Goal: Answer question/provide support: Share knowledge or assist other users

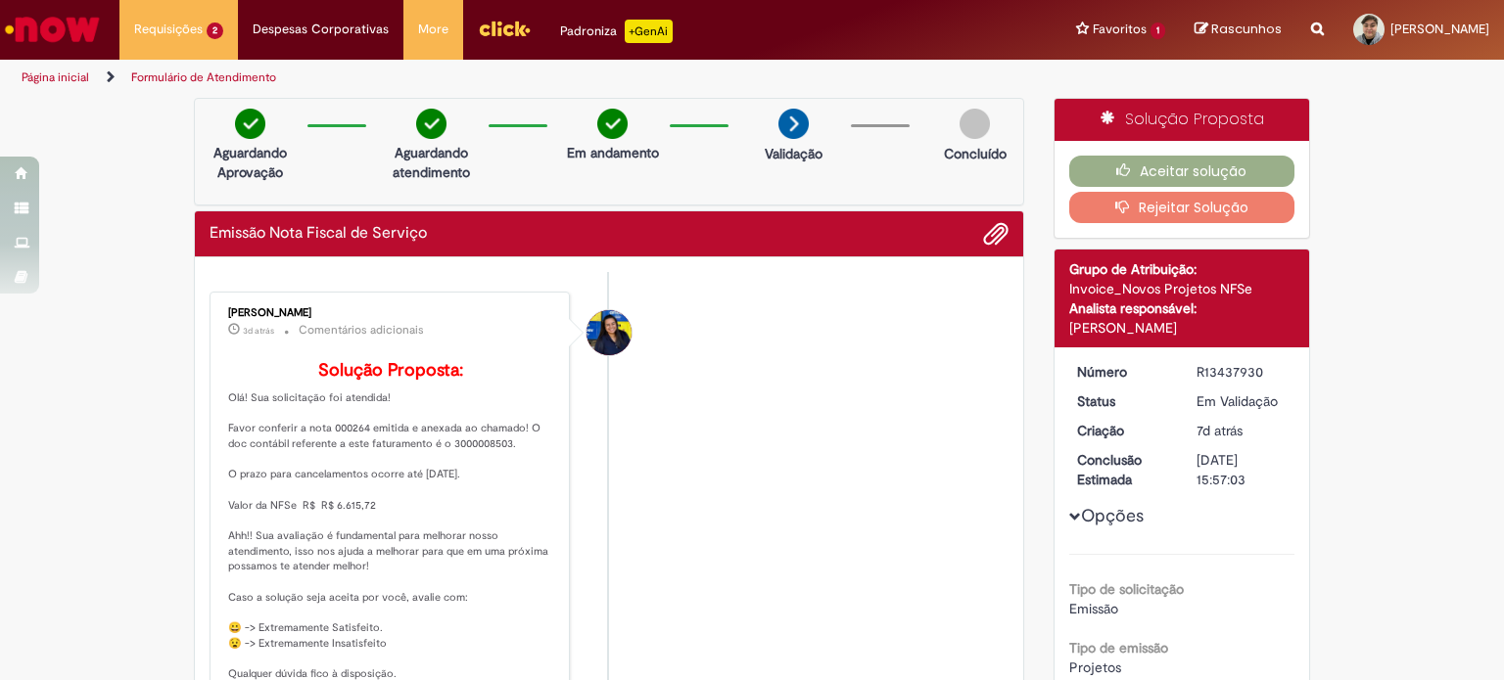
scroll to position [98, 0]
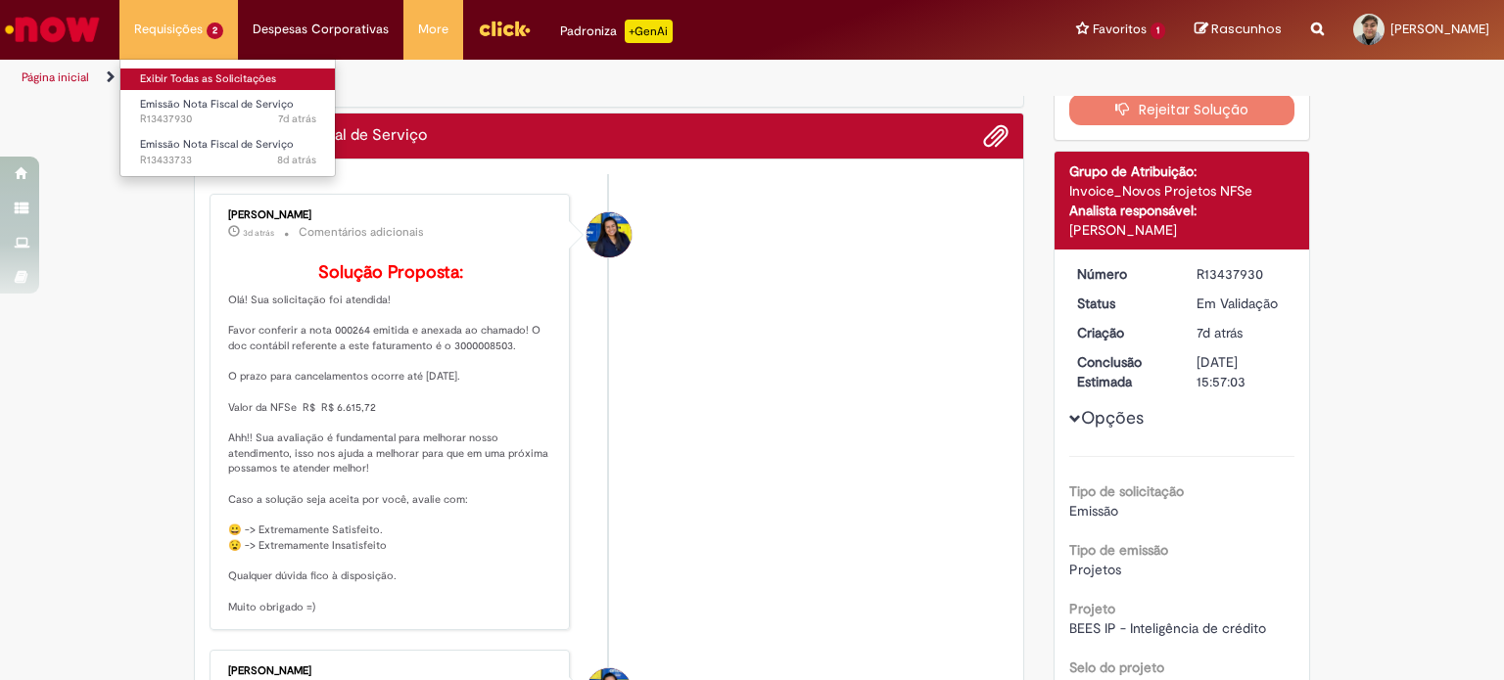
click at [169, 77] on link "Exibir Todas as Solicitações" at bounding box center [227, 80] width 215 height 22
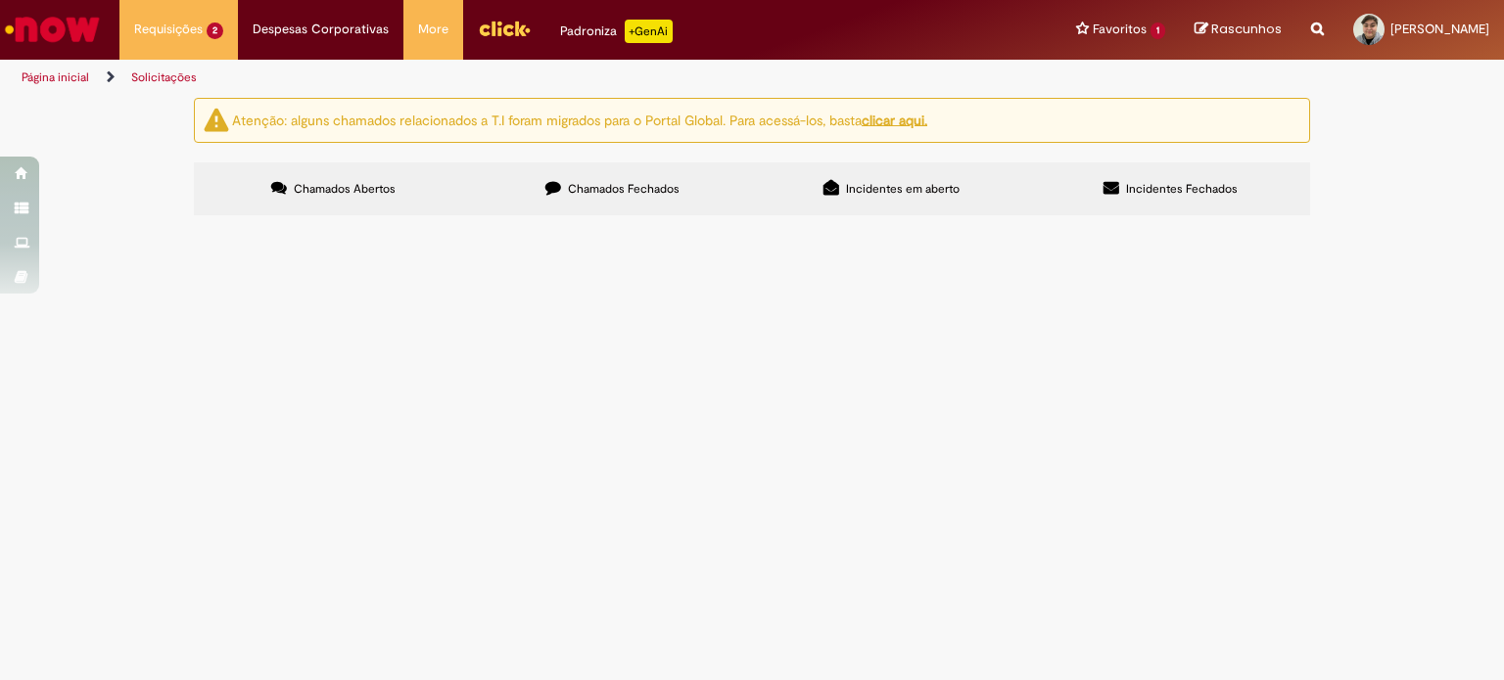
click at [0, 0] on span "Bees IP - Serviço de Inteligência de Crédito referente ao mês de Julho de 2025.…" at bounding box center [0, 0] width 0 height 0
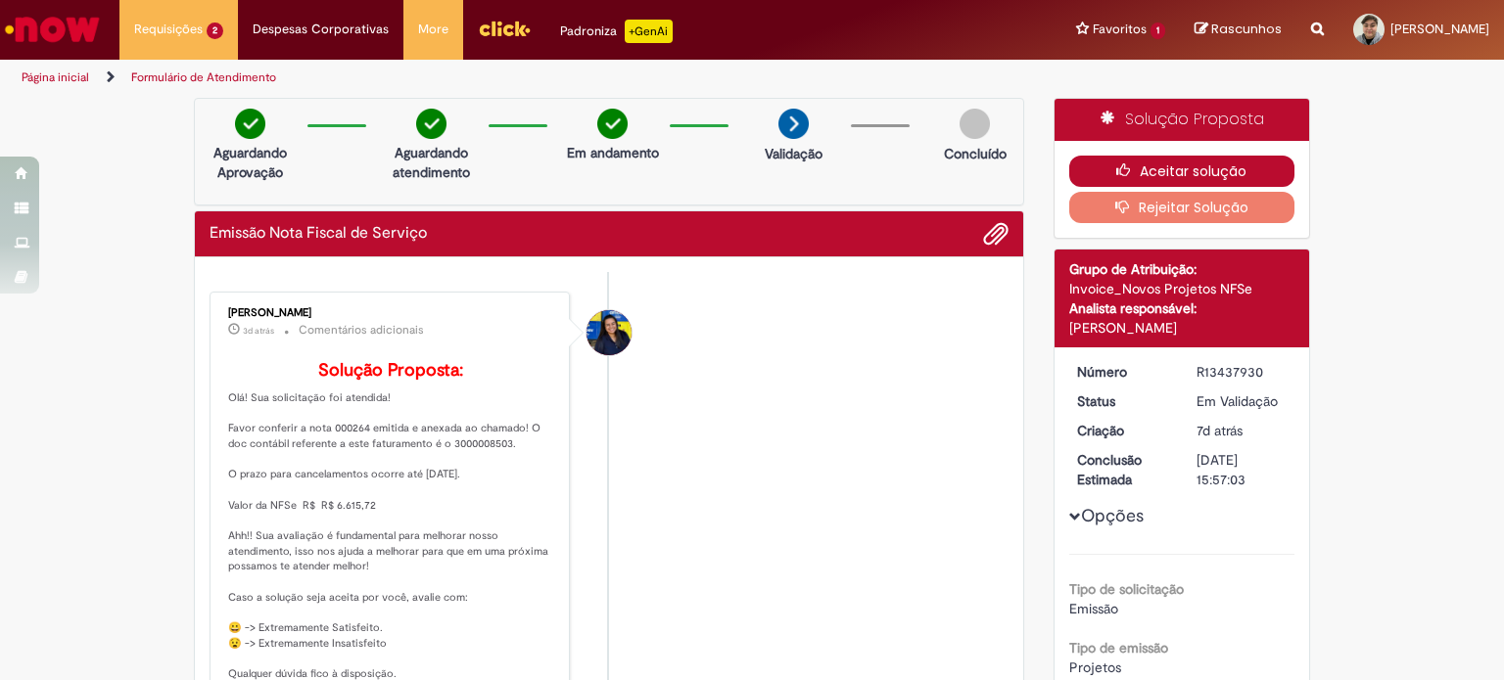
click at [1140, 165] on button "Aceitar solução" at bounding box center [1182, 171] width 226 height 31
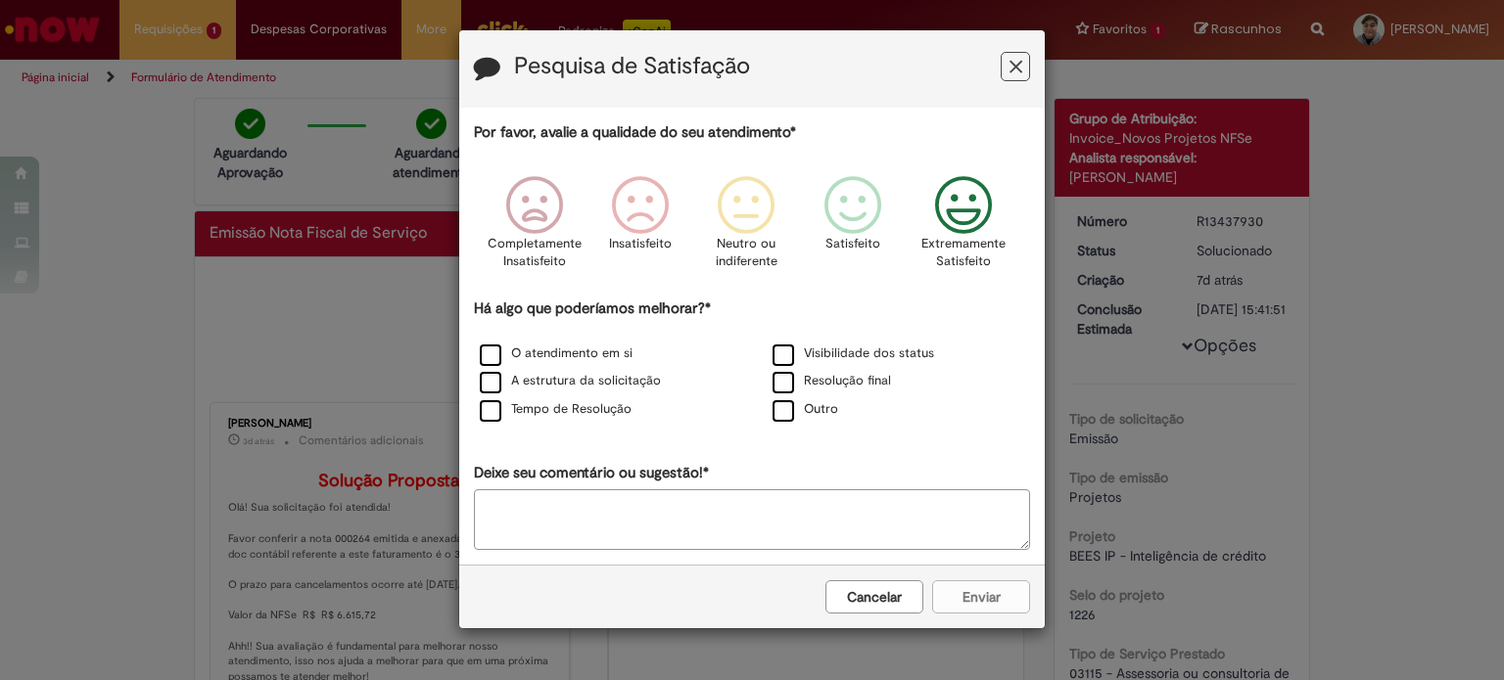
click at [960, 218] on icon "Feedback" at bounding box center [963, 205] width 73 height 59
click at [500, 354] on label "O atendimento em si" at bounding box center [556, 354] width 153 height 19
click at [967, 593] on button "Enviar" at bounding box center [981, 597] width 98 height 33
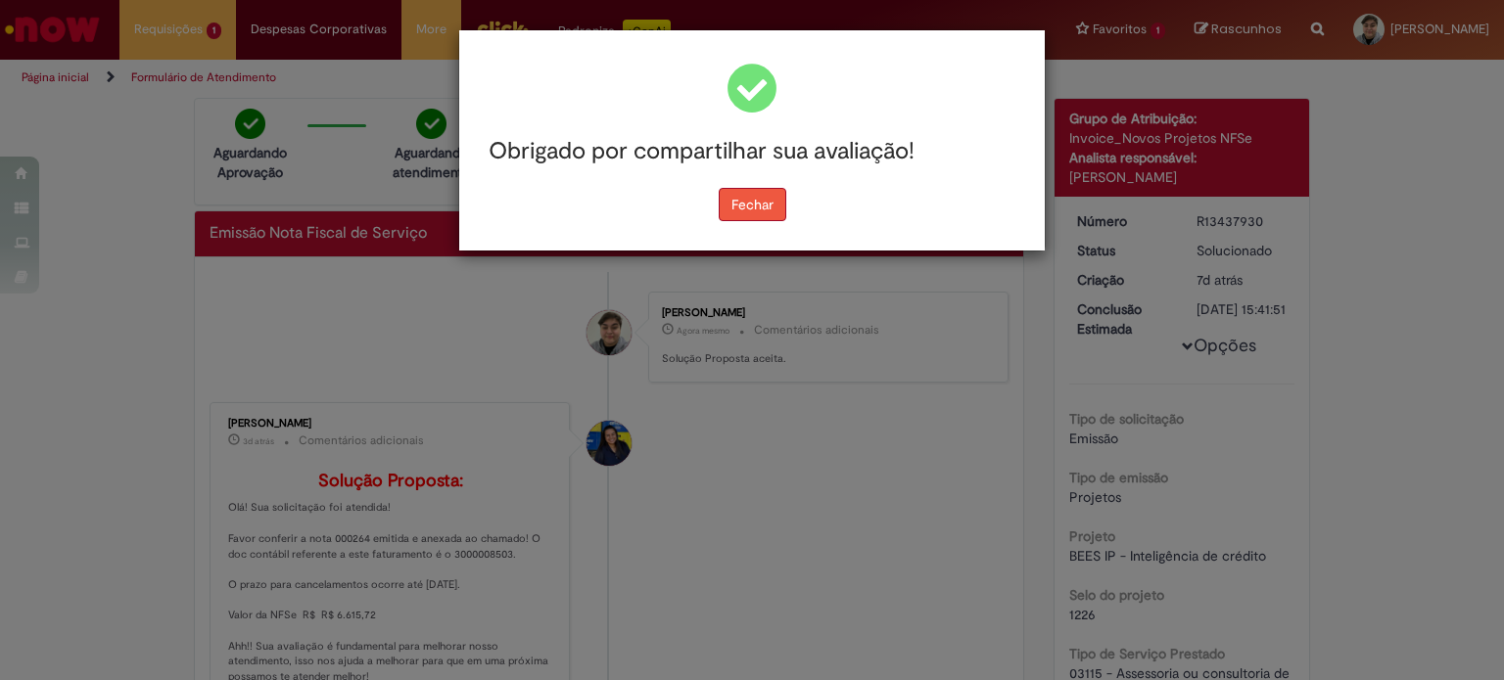
click at [731, 208] on button "Fechar" at bounding box center [753, 204] width 68 height 33
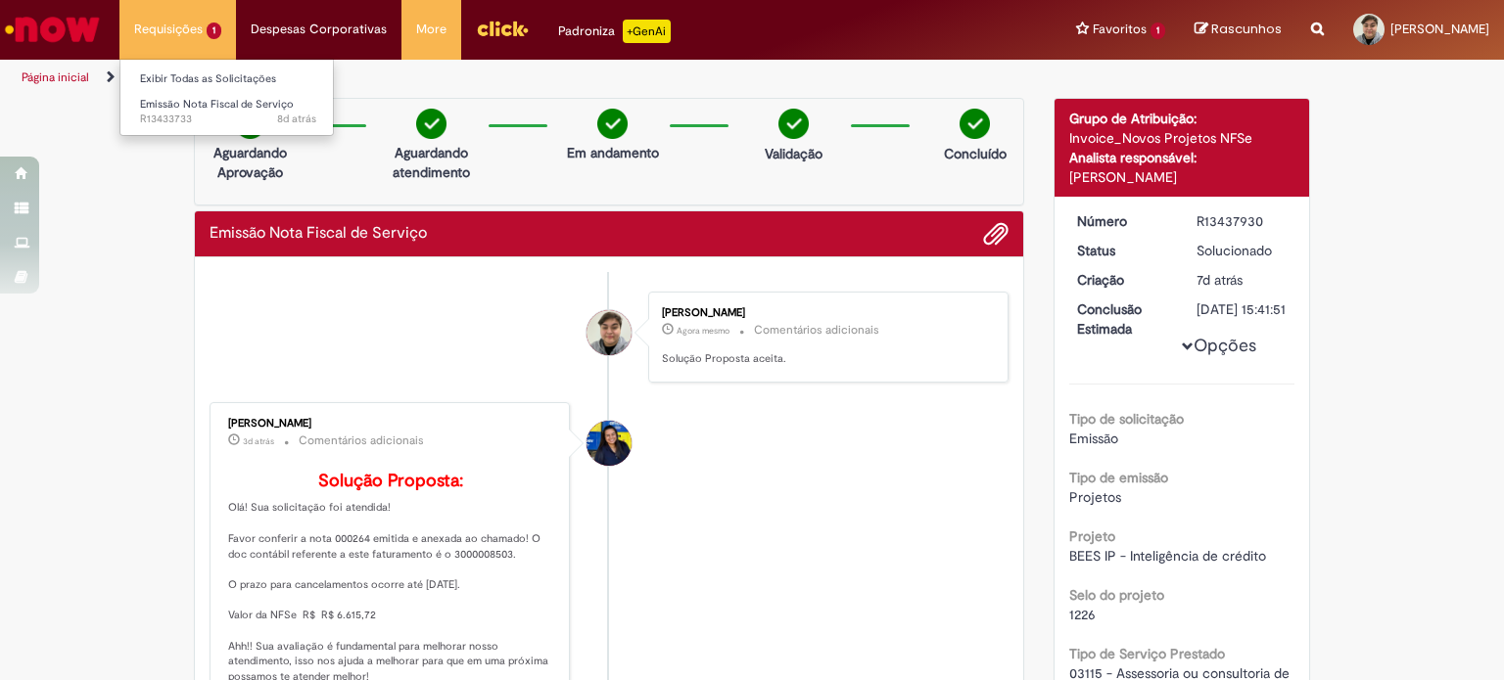
click at [162, 32] on li "Requisições 1 Exibir Todas as Solicitações Emissão Nota Fiscal de Serviço 8d at…" at bounding box center [177, 29] width 117 height 59
click at [164, 113] on span "8d atrás 8 dias atrás R13433733" at bounding box center [228, 120] width 176 height 16
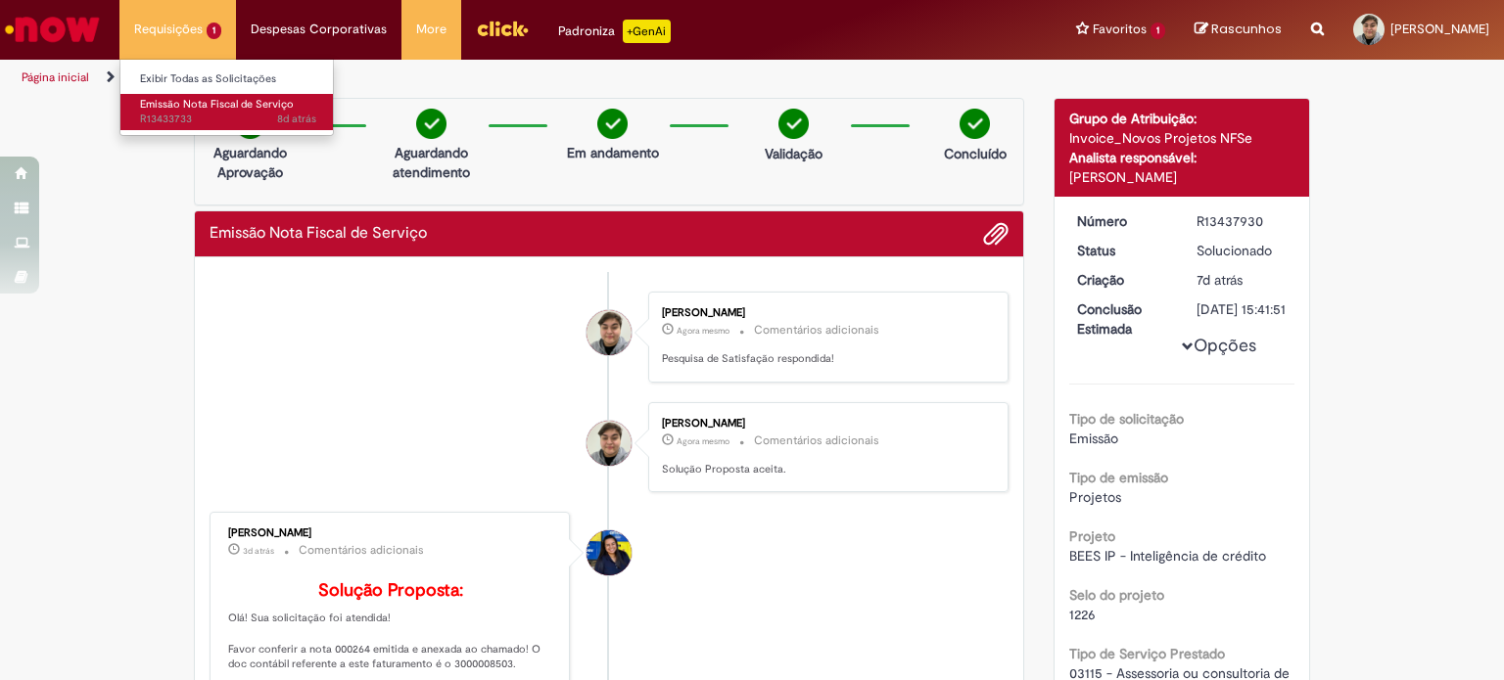
click at [170, 101] on span "Emissão Nota Fiscal de Serviço" at bounding box center [217, 104] width 154 height 15
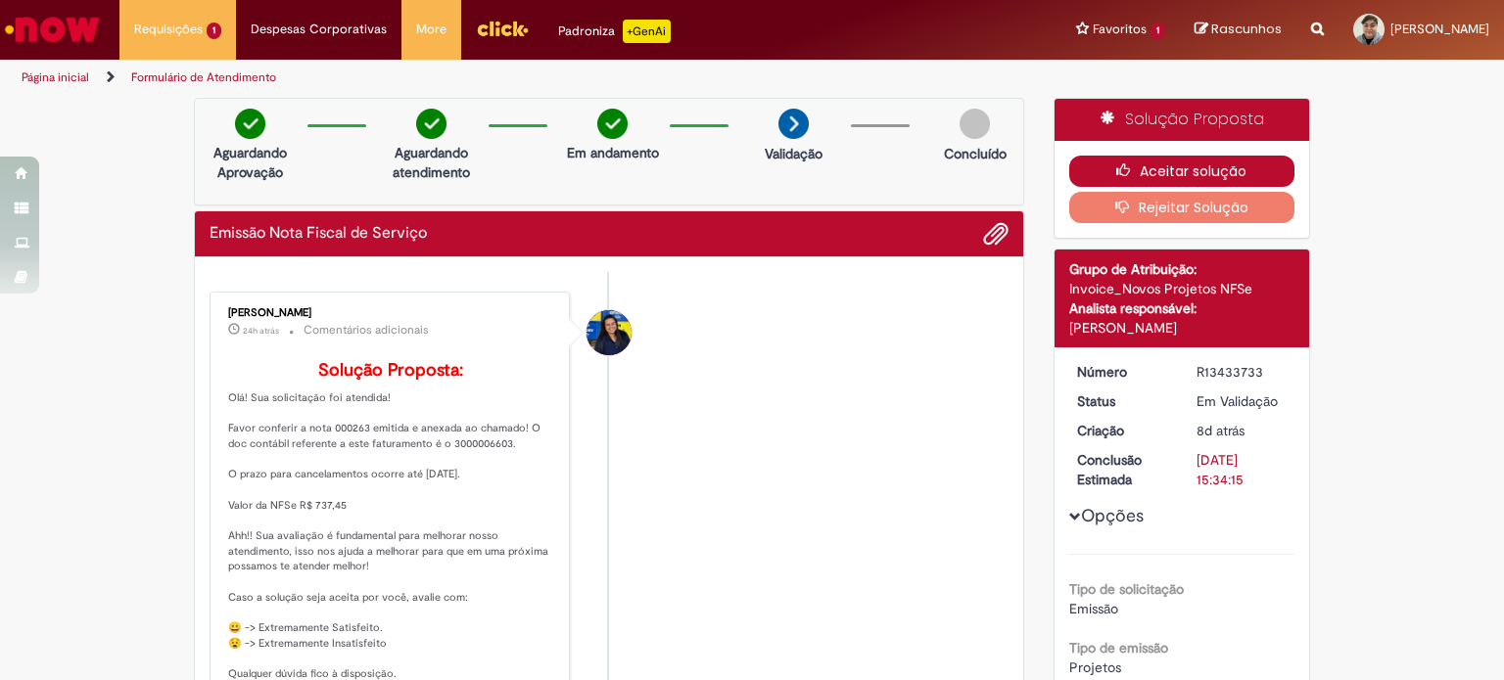
click at [1193, 162] on button "Aceitar solução" at bounding box center [1182, 171] width 226 height 31
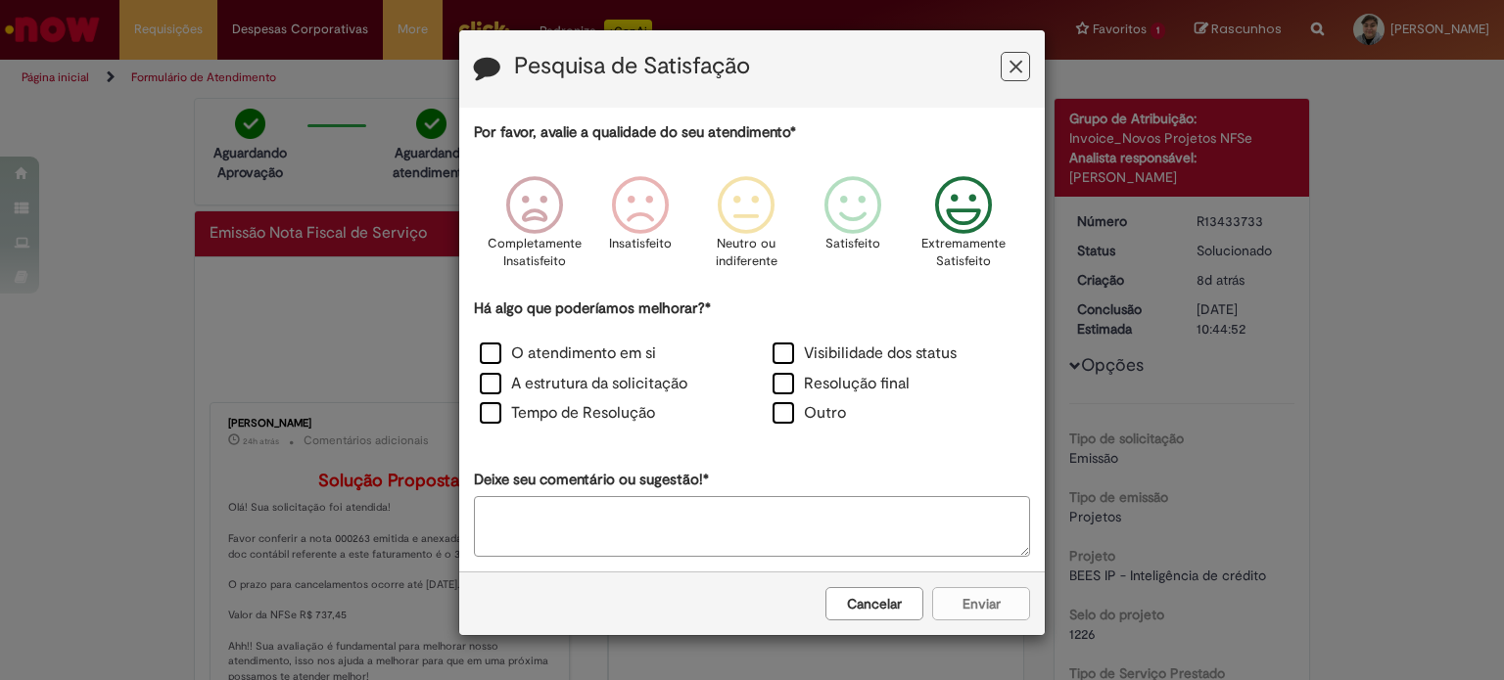
click at [952, 218] on icon "Feedback" at bounding box center [963, 205] width 73 height 59
click at [497, 352] on label "O atendimento em si" at bounding box center [568, 354] width 176 height 23
click at [1007, 596] on button "Enviar" at bounding box center [981, 603] width 98 height 33
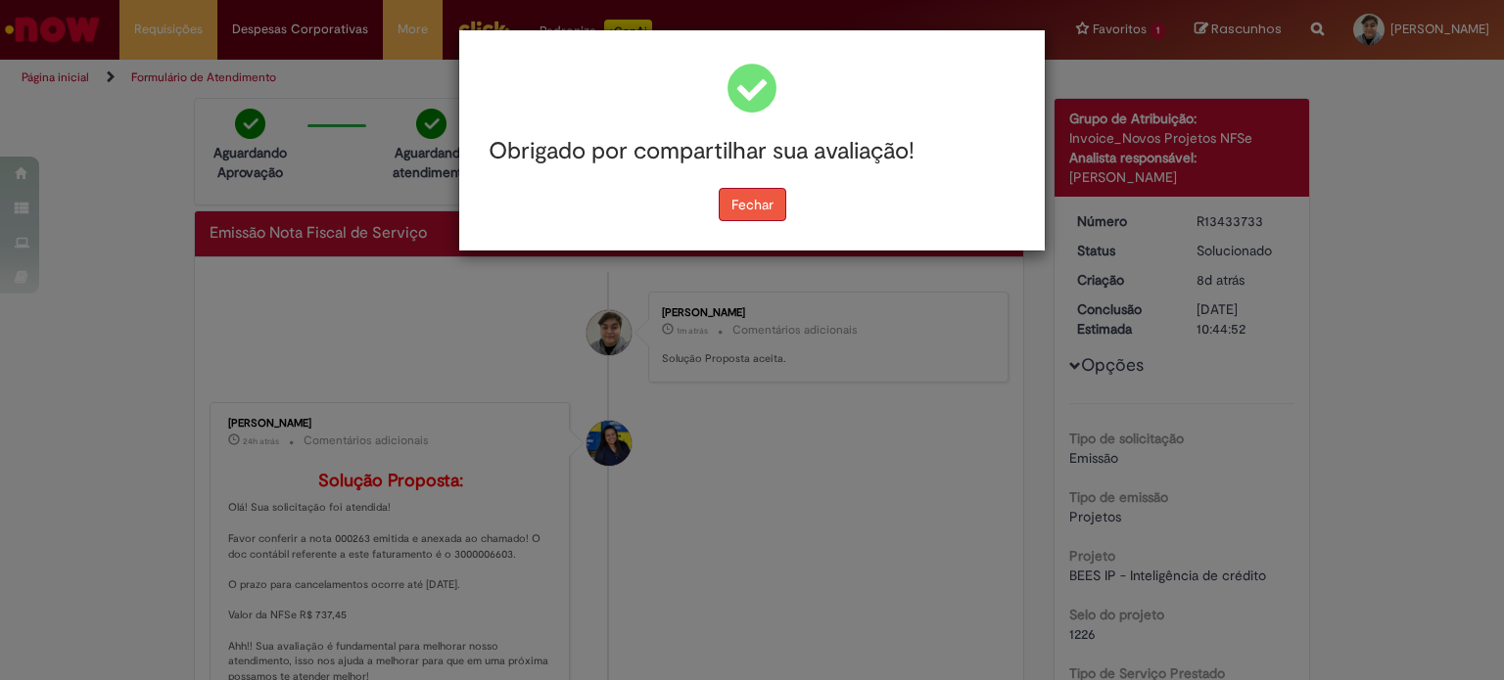
click at [746, 197] on button "Fechar" at bounding box center [753, 204] width 68 height 33
